Goal: Information Seeking & Learning: Learn about a topic

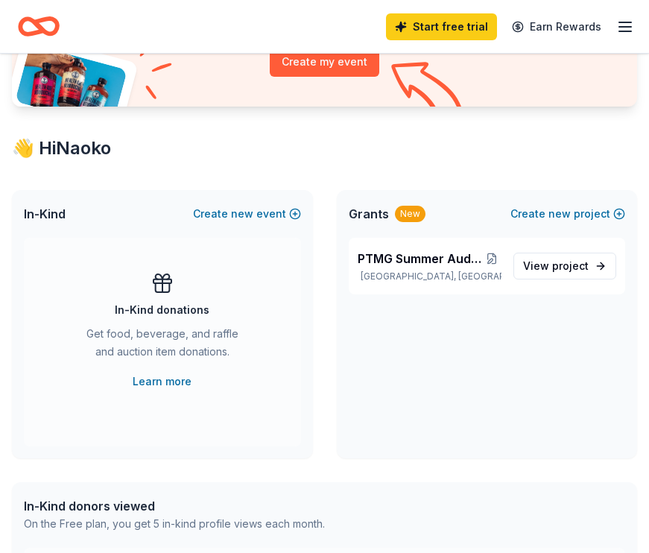
scroll to position [171, 0]
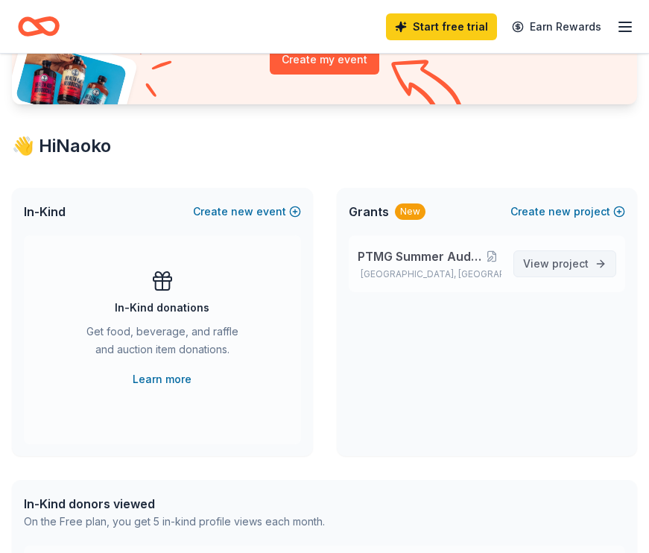
click at [532, 265] on span "View project" at bounding box center [556, 264] width 66 height 18
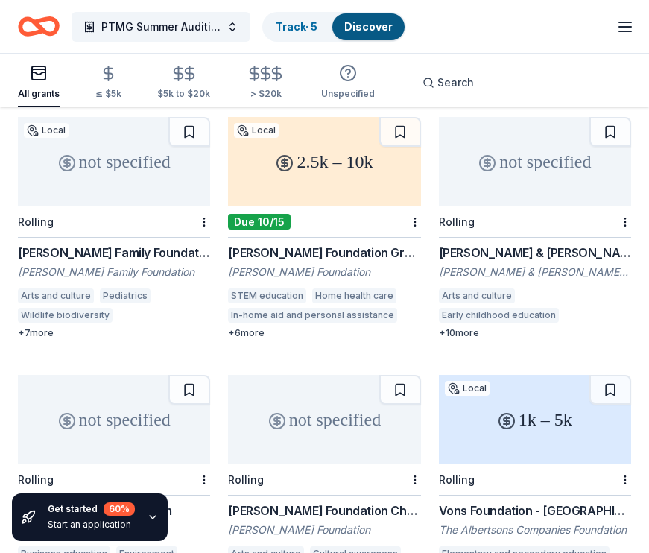
scroll to position [925, 0]
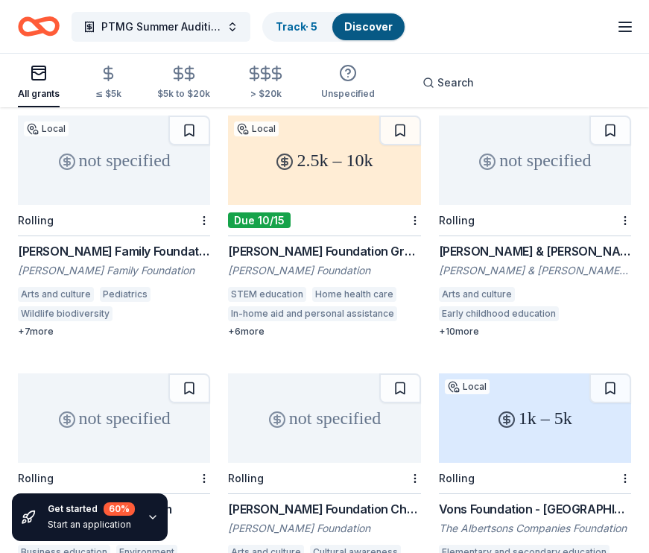
click at [303, 373] on div "not specified" at bounding box center [324, 417] width 192 height 89
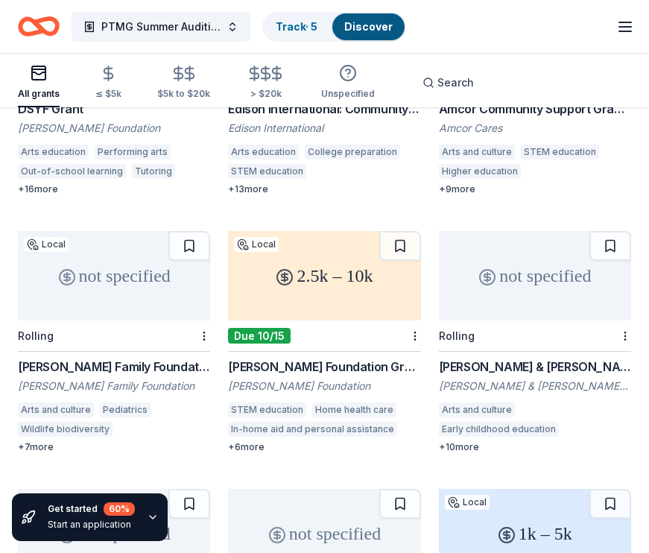
scroll to position [810, 0]
click at [519, 230] on div "not specified" at bounding box center [535, 274] width 192 height 89
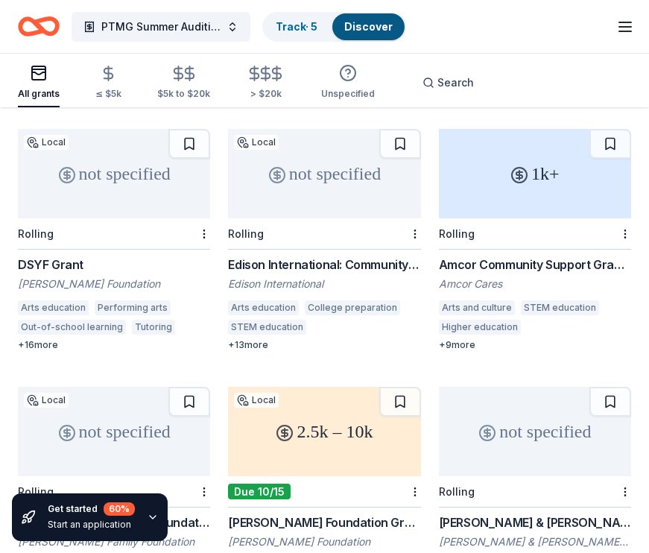
scroll to position [658, 0]
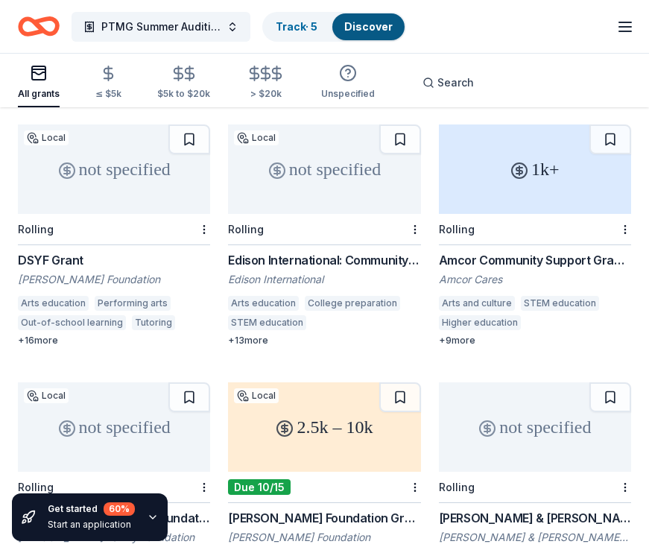
click at [128, 382] on div "not specified" at bounding box center [114, 426] width 192 height 89
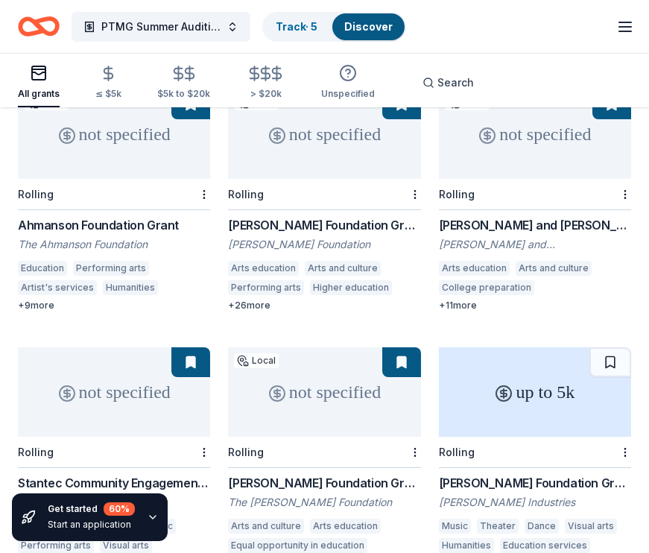
scroll to position [130, 0]
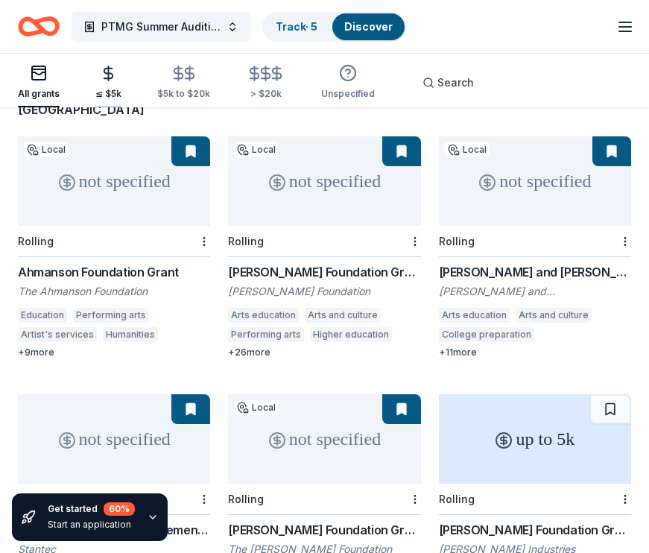
click at [110, 89] on div "≤ $5k" at bounding box center [108, 94] width 26 height 12
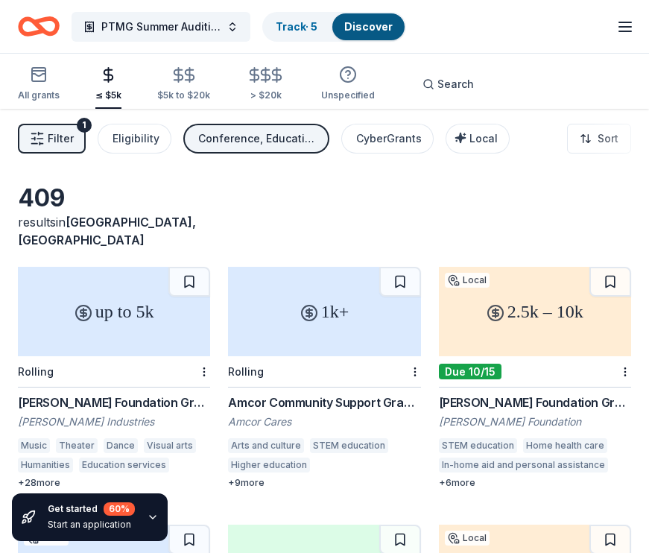
scroll to position [1, 0]
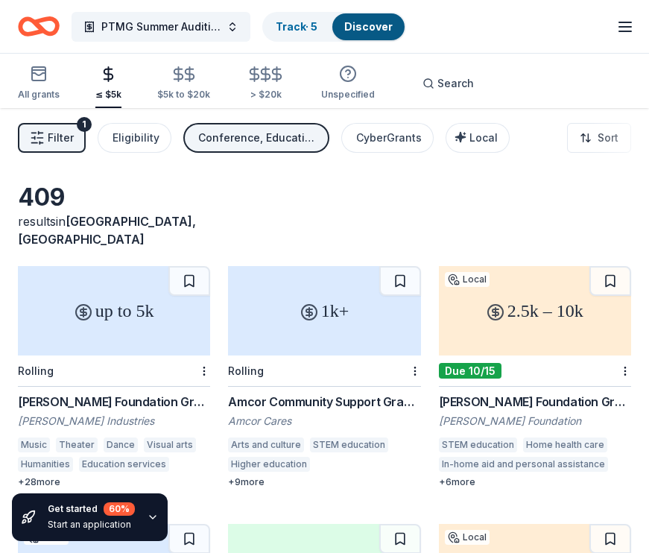
click at [128, 296] on div "up to 5k" at bounding box center [114, 310] width 192 height 89
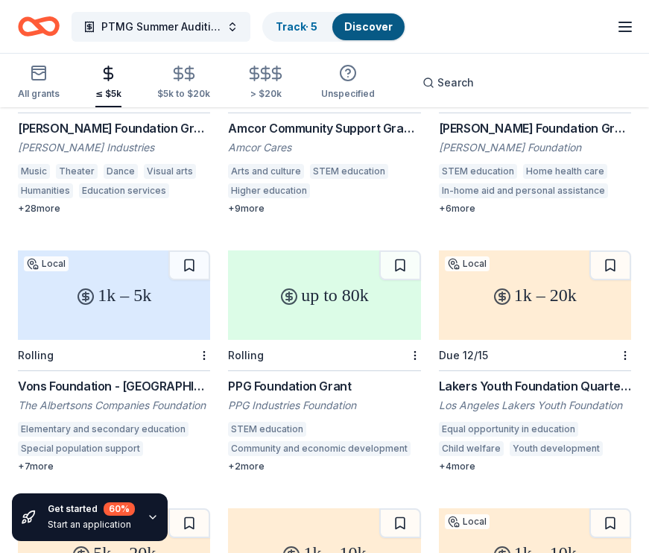
scroll to position [274, 0]
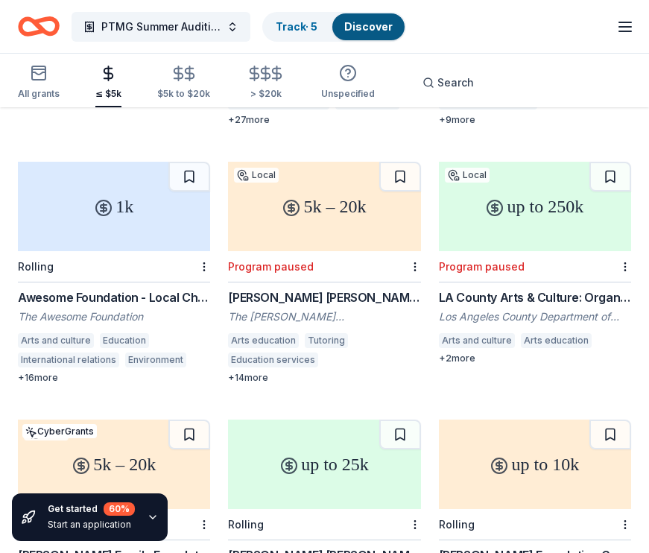
scroll to position [879, 0]
click at [488, 201] on circle at bounding box center [495, 208] width 15 height 15
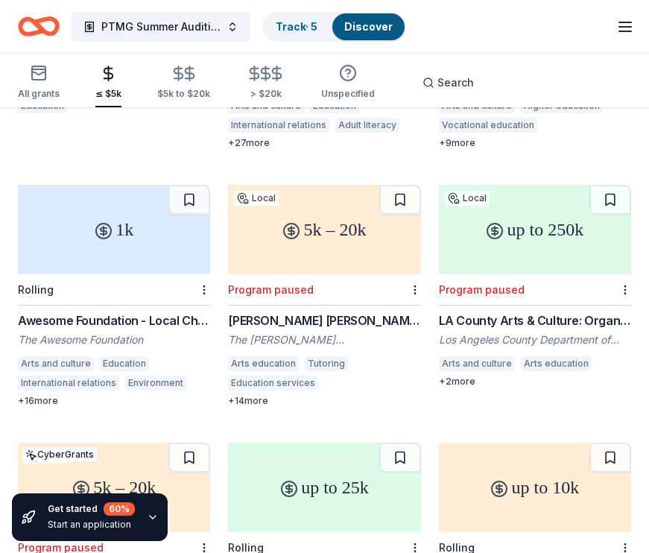
scroll to position [822, 0]
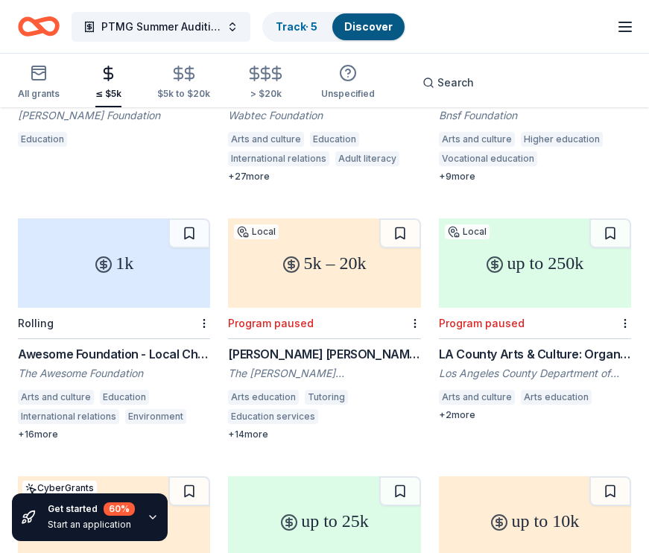
click at [159, 218] on div "1k" at bounding box center [114, 262] width 192 height 89
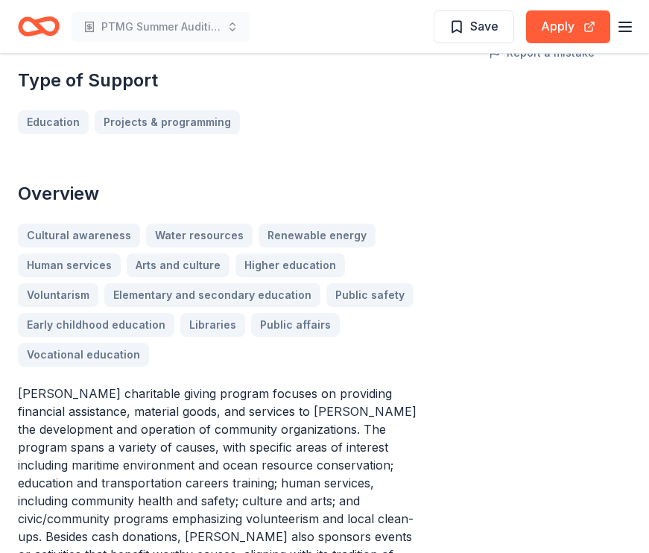
scroll to position [392, 0]
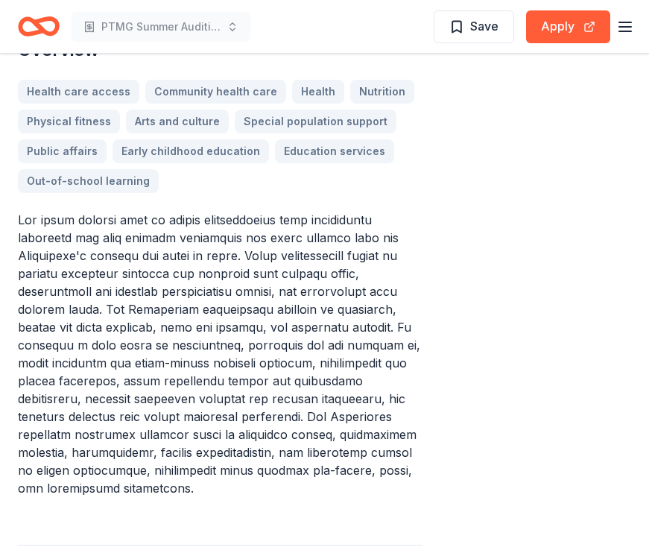
scroll to position [587, 0]
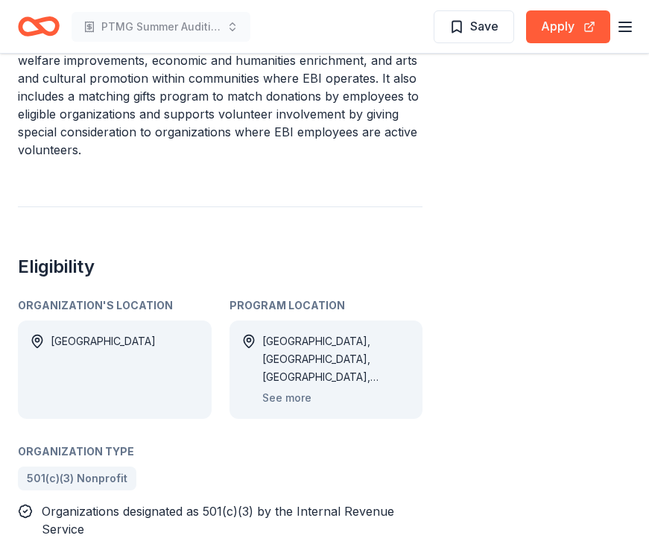
scroll to position [918, 0]
click at [297, 389] on button "See more" at bounding box center [286, 398] width 49 height 18
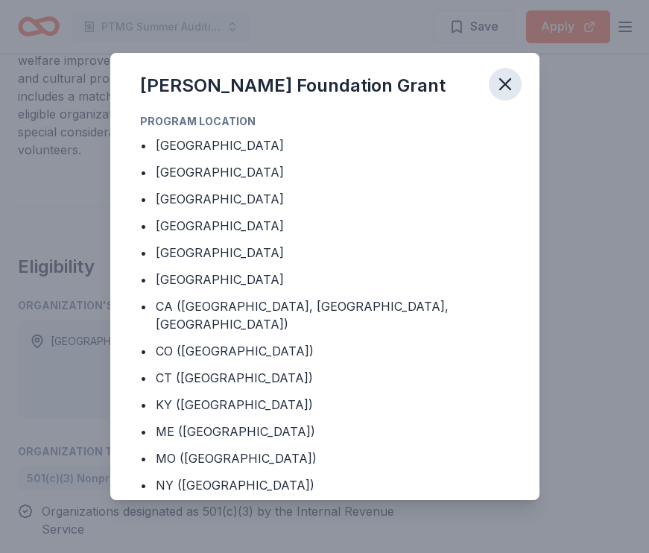
click at [508, 83] on icon "button" at bounding box center [505, 84] width 21 height 21
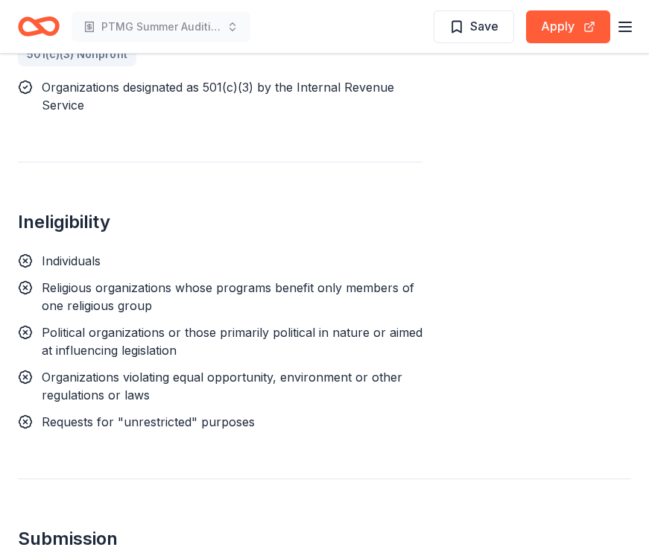
scroll to position [1351, 0]
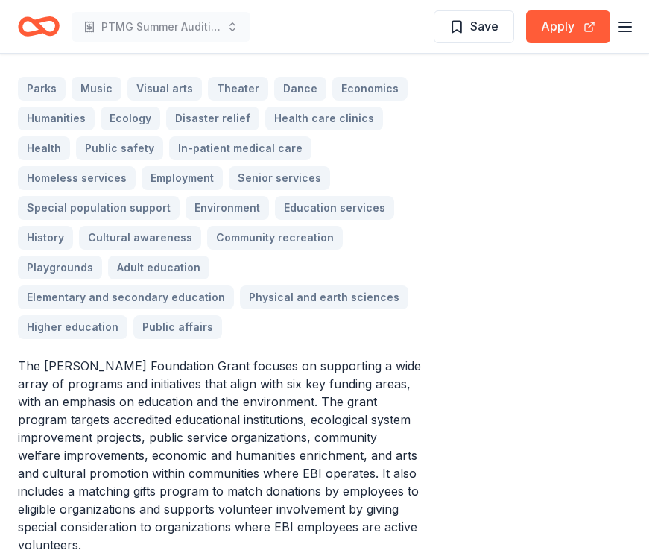
scroll to position [507, 0]
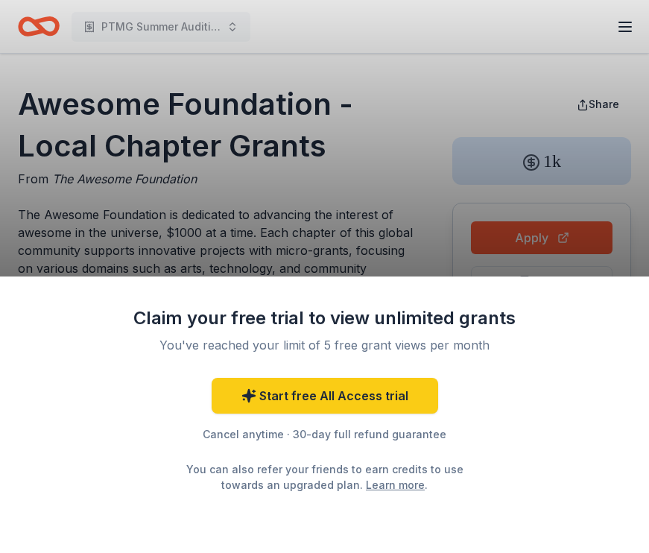
click at [326, 149] on div "Claim your free trial to view unlimited grants You've reached your limit of 5 f…" at bounding box center [324, 276] width 649 height 553
